Goal: Information Seeking & Learning: Check status

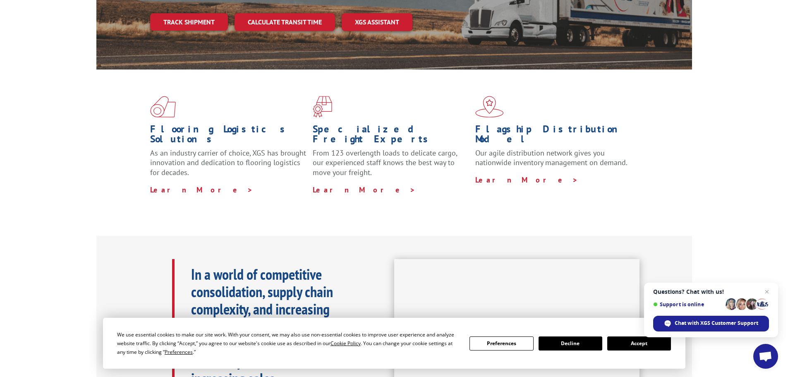
scroll to position [207, 0]
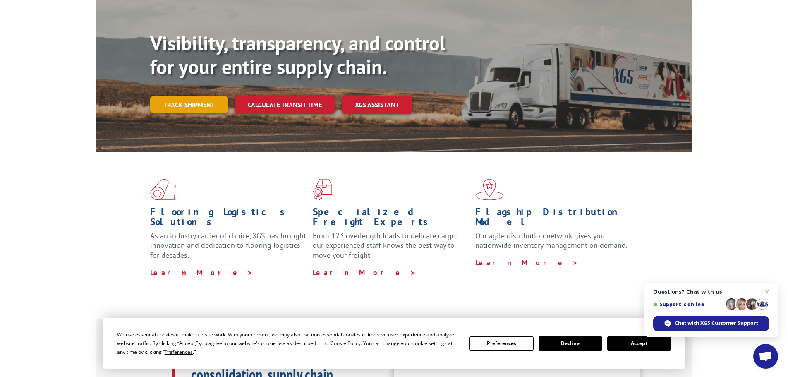
click at [208, 96] on link "Track shipment" at bounding box center [189, 104] width 78 height 17
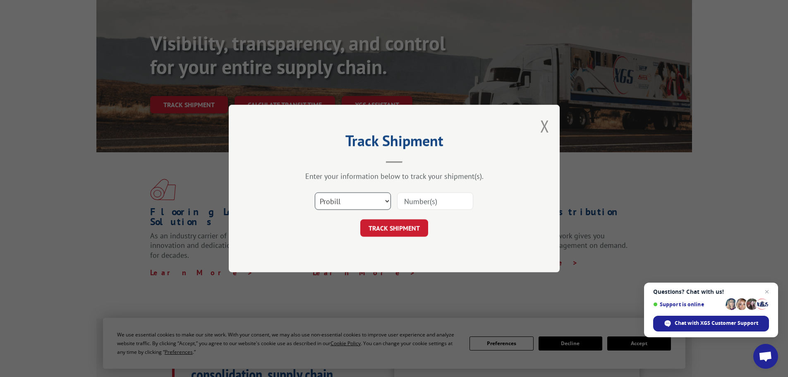
click at [386, 199] on select "Select category... Probill BOL PO" at bounding box center [353, 200] width 76 height 17
click at [384, 199] on select "Select category... Probill BOL PO" at bounding box center [353, 200] width 76 height 17
select select "po"
click at [315, 192] on select "Select category... Probill BOL PO" at bounding box center [353, 200] width 76 height 17
click at [427, 204] on input at bounding box center [435, 200] width 76 height 17
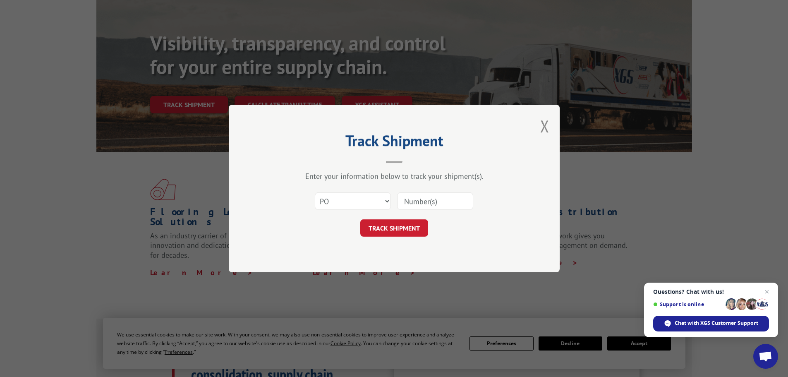
paste input "61573922"
type input "61573922"
click at [399, 229] on button "TRACK SHIPMENT" at bounding box center [394, 227] width 68 height 17
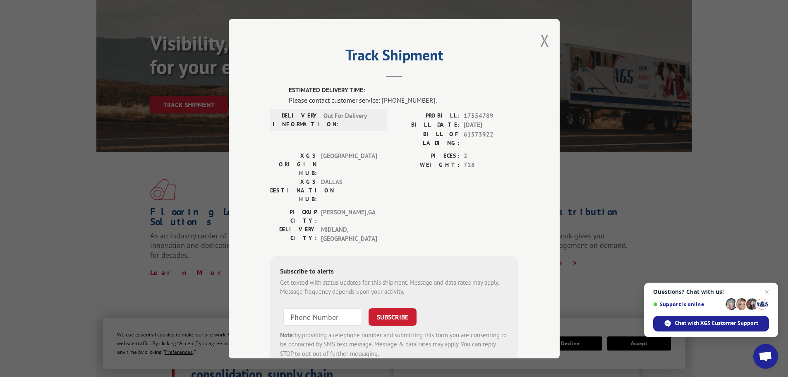
click at [511, 167] on div "PIECES: 2 WEIGHT: 718" at bounding box center [456, 179] width 124 height 56
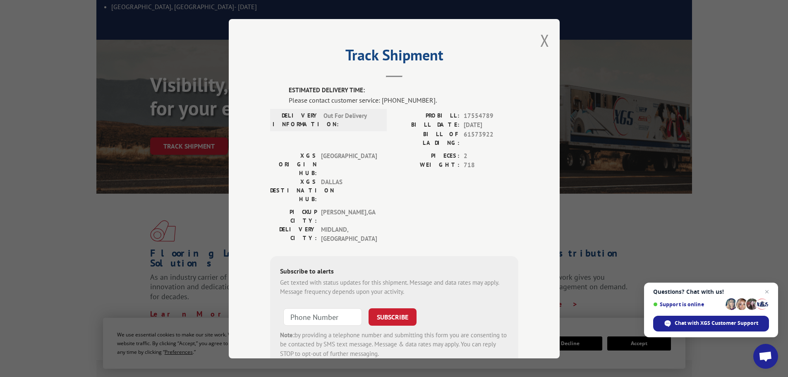
scroll to position [41, 0]
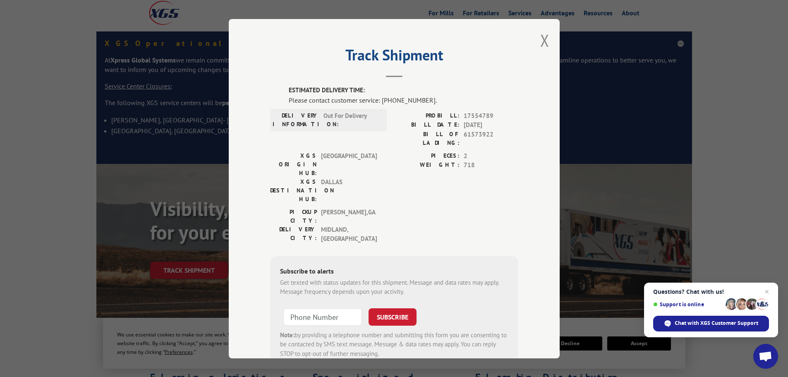
click at [536, 39] on div "Track Shipment ESTIMATED DELIVERY TIME: Please contact customer service: [PHONE…" at bounding box center [394, 188] width 331 height 339
click at [543, 40] on button "Close modal" at bounding box center [544, 40] width 9 height 22
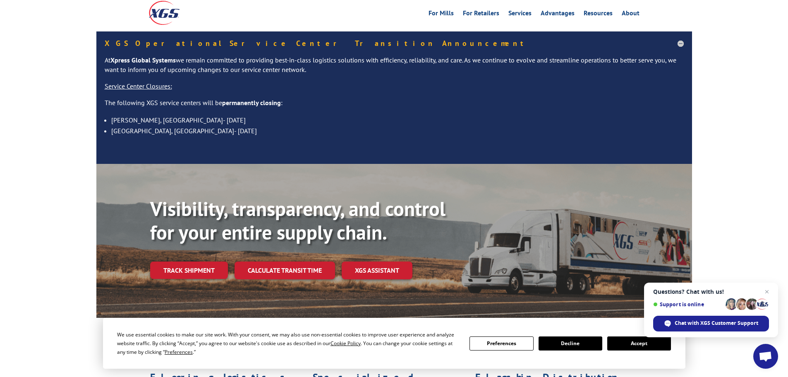
scroll to position [124, 0]
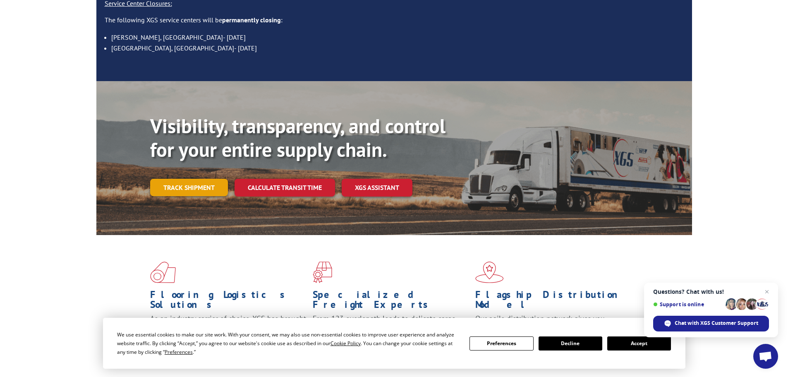
click at [172, 179] on link "Track shipment" at bounding box center [189, 187] width 78 height 17
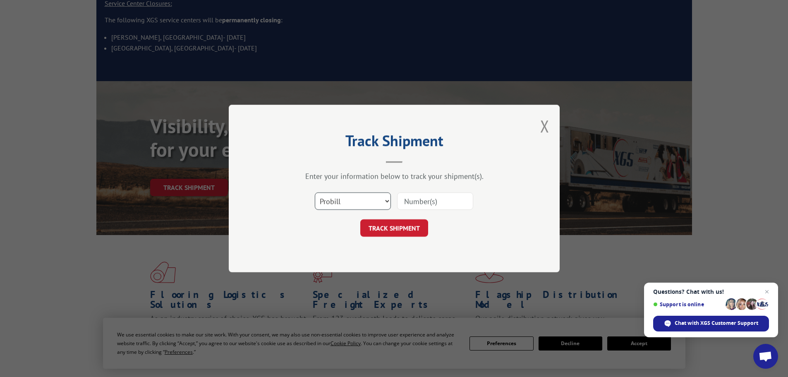
click at [387, 199] on select "Select category... Probill BOL PO" at bounding box center [353, 200] width 76 height 17
click at [315, 192] on select "Select category... Probill BOL PO" at bounding box center [353, 200] width 76 height 17
click at [441, 202] on input at bounding box center [435, 200] width 76 height 17
click at [422, 201] on input at bounding box center [435, 200] width 76 height 17
paste input "61573922"
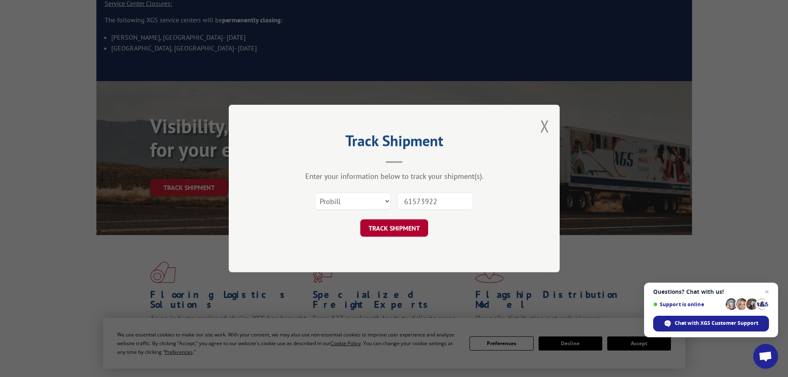
type input "61573922"
click at [398, 231] on button "TRACK SHIPMENT" at bounding box center [394, 227] width 68 height 17
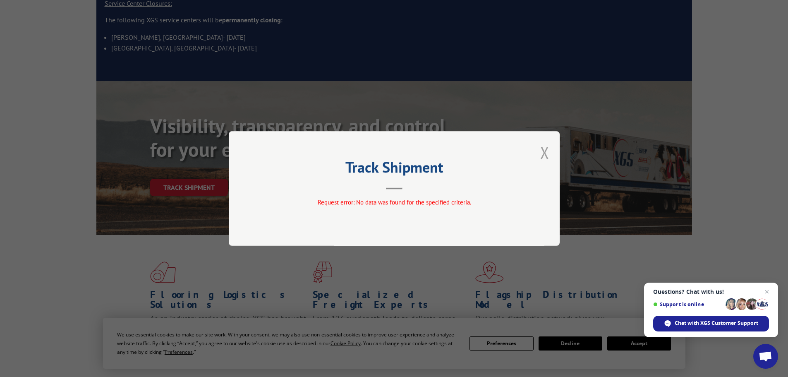
click at [546, 149] on button "Close modal" at bounding box center [544, 152] width 9 height 22
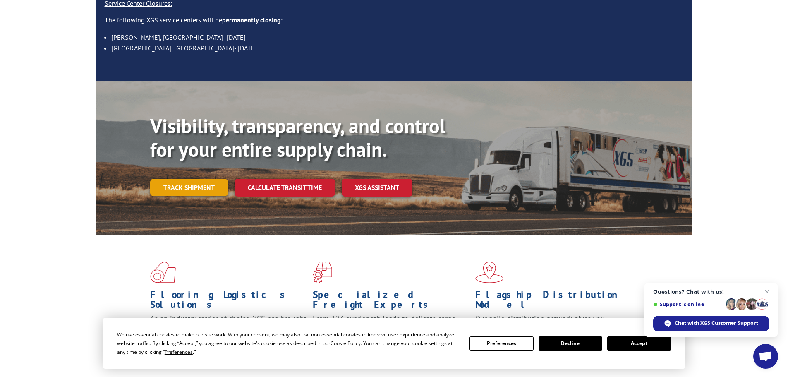
click at [205, 179] on link "Track shipment" at bounding box center [189, 187] width 78 height 17
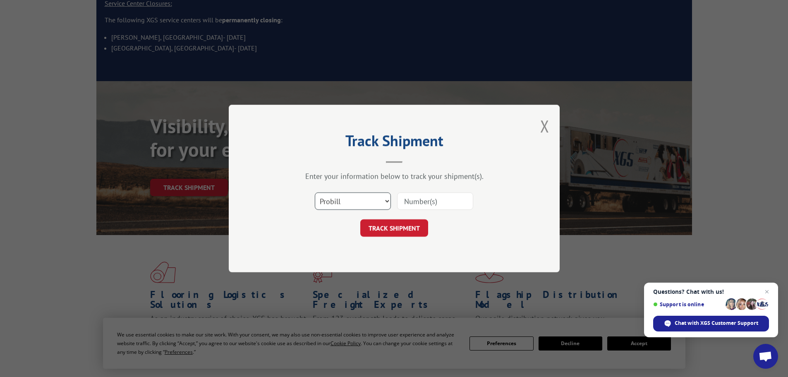
click at [384, 201] on select "Select category... Probill BOL PO" at bounding box center [353, 200] width 76 height 17
select select "po"
click at [315, 192] on select "Select category... Probill BOL PO" at bounding box center [353, 200] width 76 height 17
click at [424, 204] on input at bounding box center [435, 200] width 76 height 17
paste input "61573922"
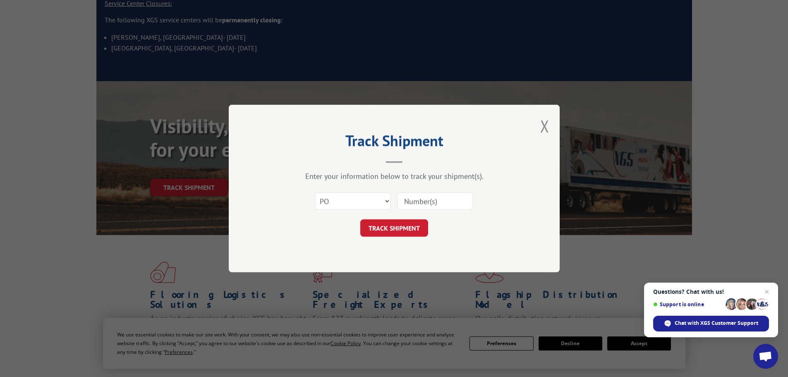
type input "61573922"
click at [404, 228] on button "TRACK SHIPMENT" at bounding box center [394, 227] width 68 height 17
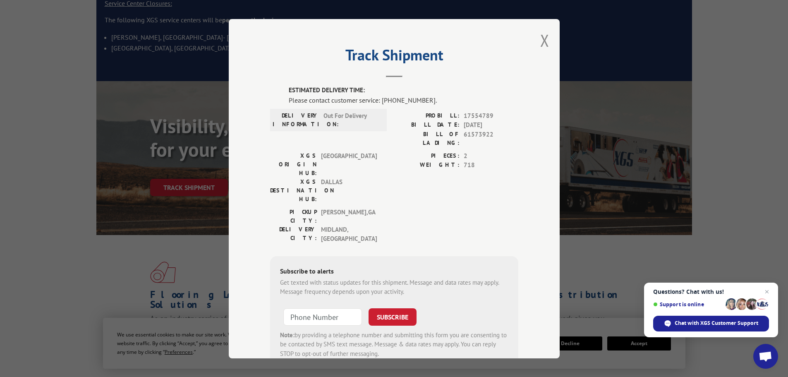
click at [348, 115] on span "Out For Delivery" at bounding box center [352, 119] width 56 height 17
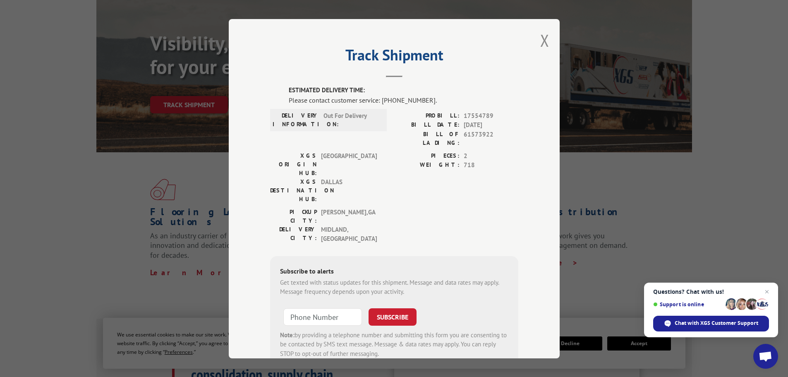
scroll to position [290, 0]
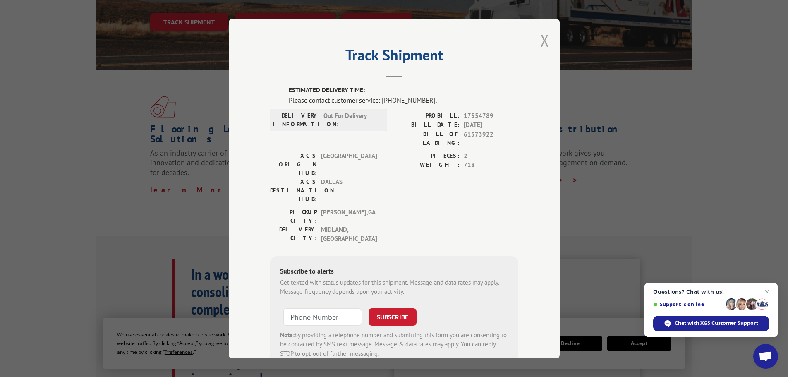
click at [540, 36] on button "Close modal" at bounding box center [544, 40] width 9 height 22
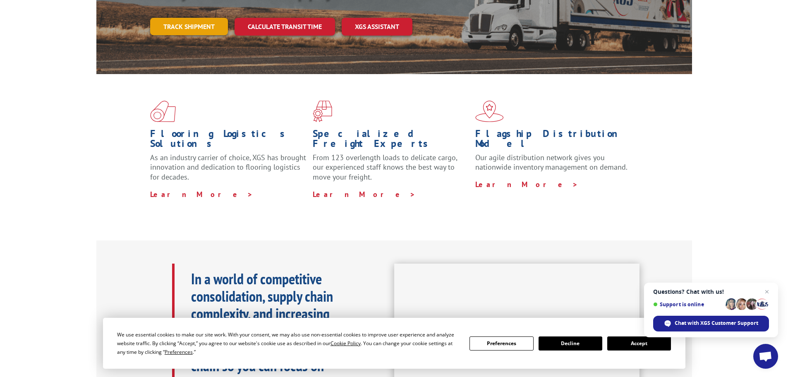
click at [205, 18] on link "Track shipment" at bounding box center [189, 26] width 78 height 17
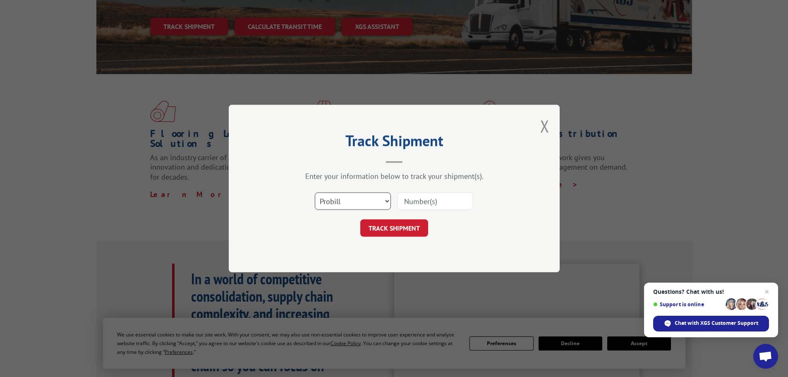
click at [387, 200] on select "Select category... Probill BOL PO" at bounding box center [353, 200] width 76 height 17
select select "po"
click at [315, 192] on select "Select category... Probill BOL PO" at bounding box center [353, 200] width 76 height 17
click at [415, 202] on input at bounding box center [435, 200] width 76 height 17
paste input "61573920"
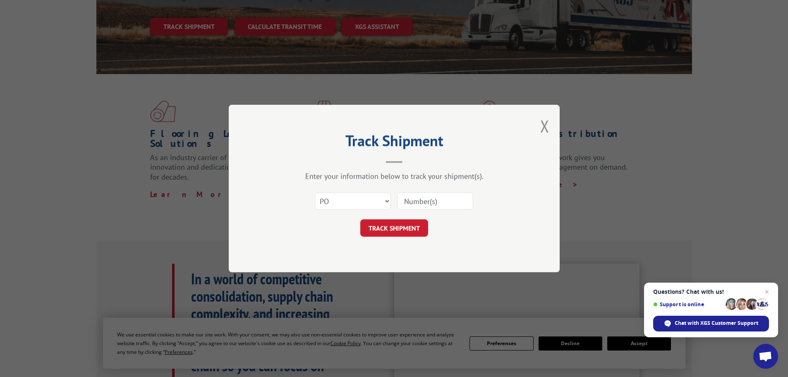
type input "61573920"
click at [393, 235] on button "TRACK SHIPMENT" at bounding box center [394, 227] width 68 height 17
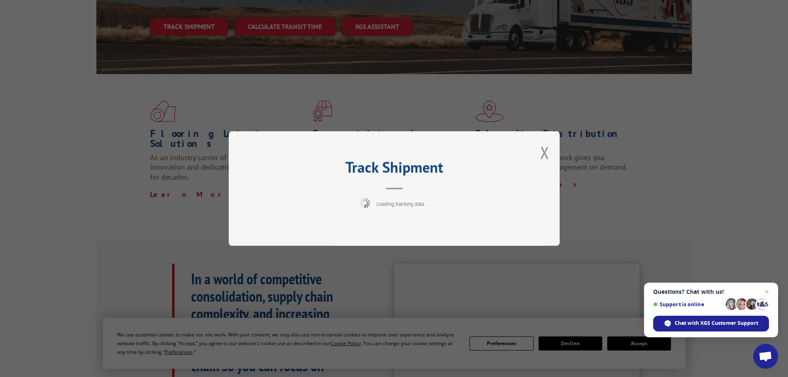
click at [394, 230] on div "Track Shipment Loading tracking data..." at bounding box center [394, 188] width 331 height 115
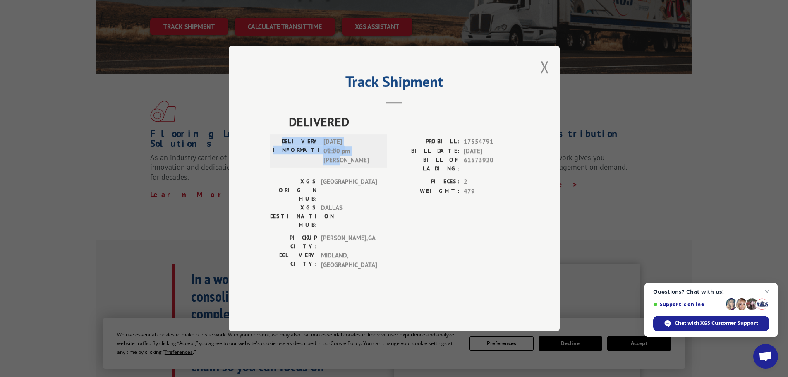
drag, startPoint x: 345, startPoint y: 191, endPoint x: 286, endPoint y: 165, distance: 64.3
click at [286, 165] on div "DELIVERY INFORMATION: [DATE] 01:00 pm [PERSON_NAME]" at bounding box center [328, 150] width 117 height 33
copy div "DELIVERY INFORMATION: [DATE] 01:00 pm [PERSON_NAME]"
click at [545, 78] on button "Close modal" at bounding box center [544, 67] width 9 height 22
